Goal: Check status

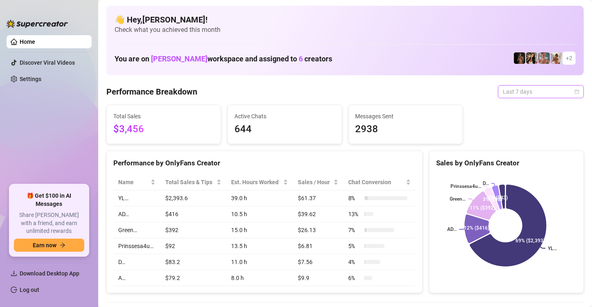
click at [574, 91] on div "Last 7 days" at bounding box center [541, 91] width 86 height 13
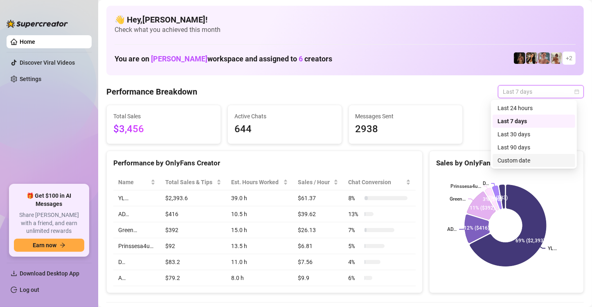
click at [541, 159] on div "Custom date" at bounding box center [534, 160] width 73 height 9
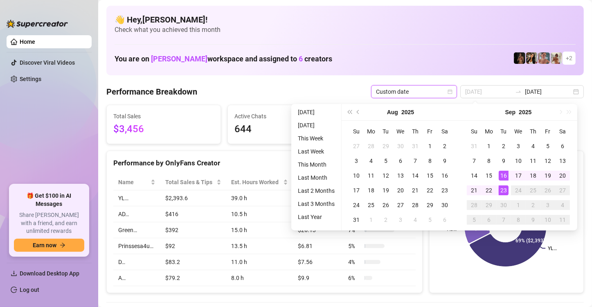
type input "[DATE]"
click at [501, 191] on div "23" at bounding box center [504, 190] width 10 height 10
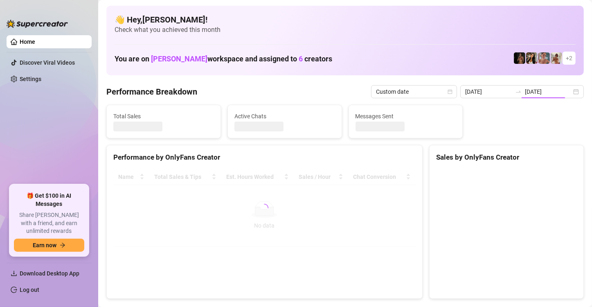
type input "[DATE]"
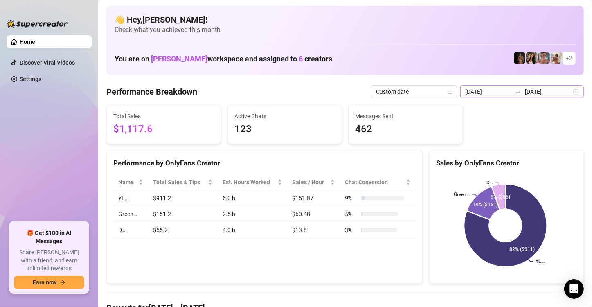
click at [575, 90] on div "[DATE] [DATE]" at bounding box center [522, 91] width 124 height 13
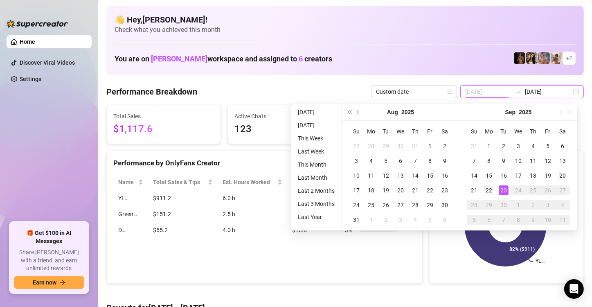
type input "[DATE]"
click at [489, 190] on div "22" at bounding box center [489, 190] width 10 height 10
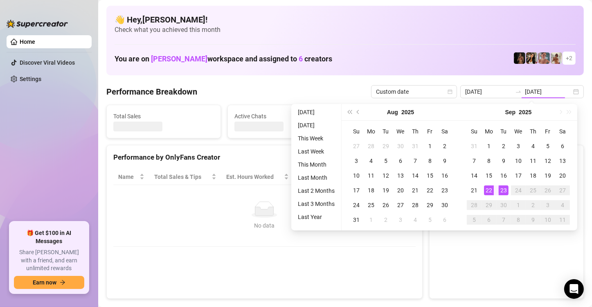
type input "[DATE]"
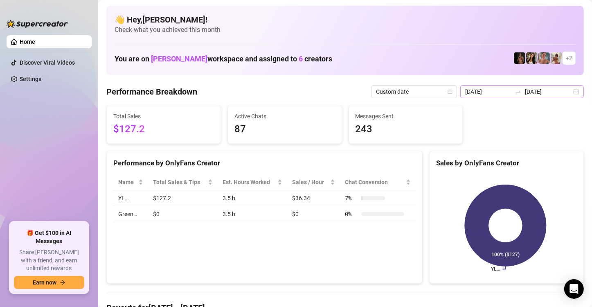
click at [568, 90] on div "[DATE] [DATE]" at bounding box center [522, 91] width 124 height 13
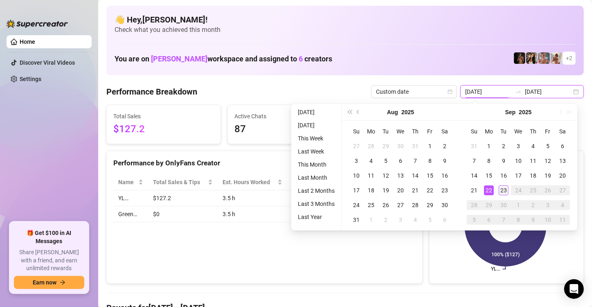
type input "[DATE]"
click at [505, 191] on div "23" at bounding box center [504, 190] width 10 height 10
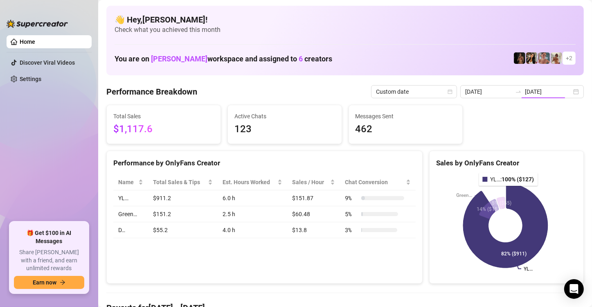
type input "[DATE]"
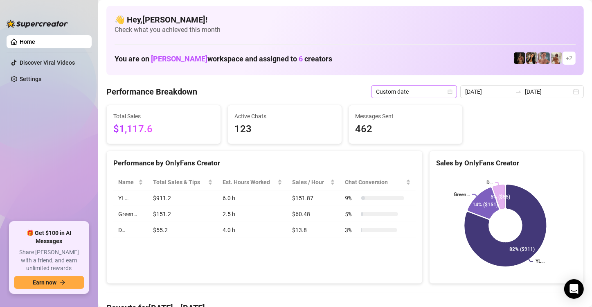
click at [451, 90] on icon "calendar" at bounding box center [450, 91] width 5 height 5
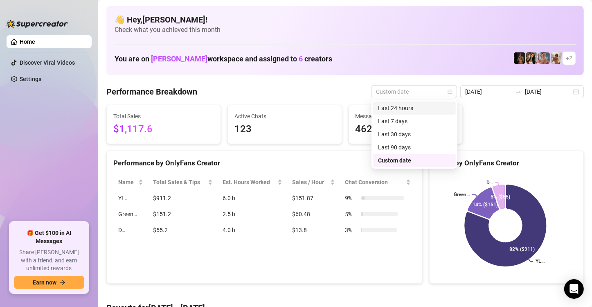
click at [431, 110] on div "Last 24 hours" at bounding box center [414, 108] width 73 height 9
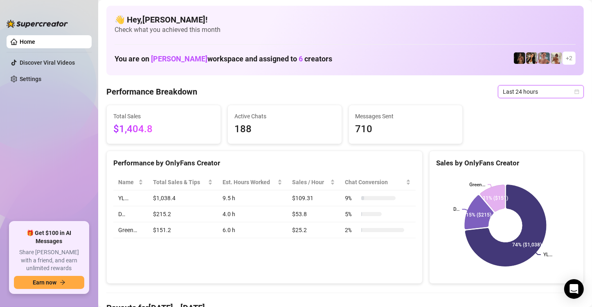
click at [573, 92] on div "Last 24 hours" at bounding box center [541, 91] width 86 height 13
